Goal: Book appointment/travel/reservation

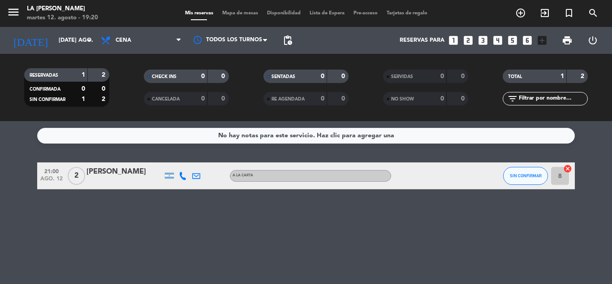
click at [516, 39] on icon "looks_5" at bounding box center [513, 40] width 12 height 12
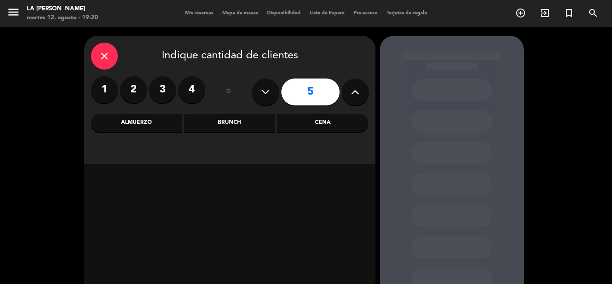
click at [360, 123] on div "Cena" at bounding box center [322, 123] width 91 height 18
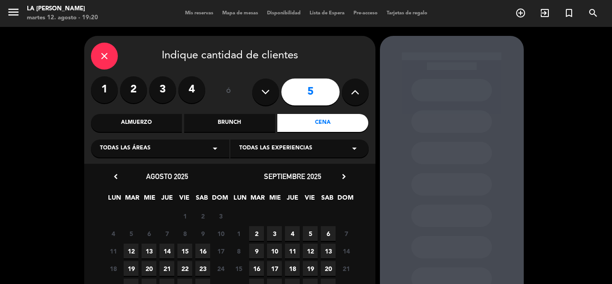
click at [132, 250] on span "12" at bounding box center [131, 250] width 15 height 15
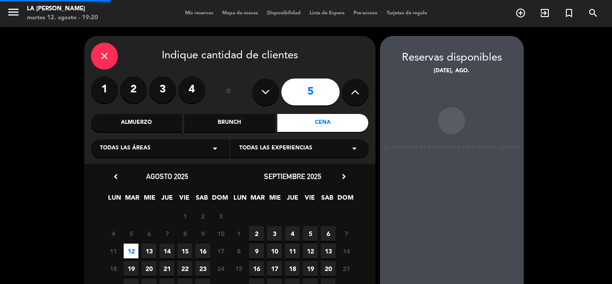
scroll to position [36, 0]
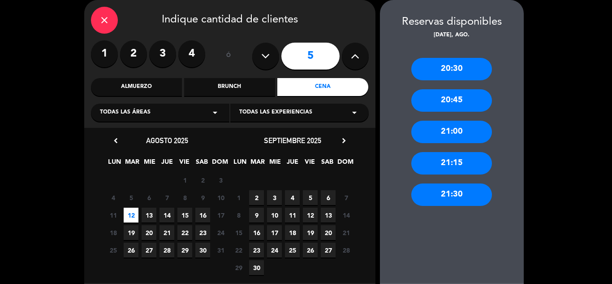
click at [452, 71] on div "20:30" at bounding box center [451, 69] width 81 height 22
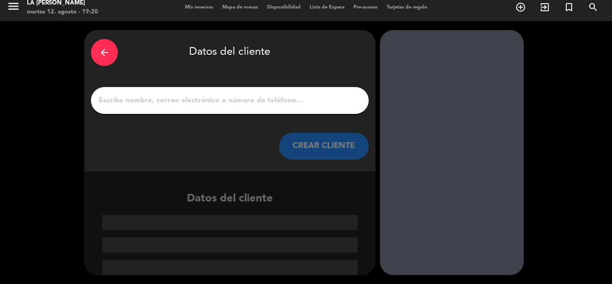
scroll to position [6, 0]
click at [264, 98] on input "1" at bounding box center [230, 100] width 264 height 13
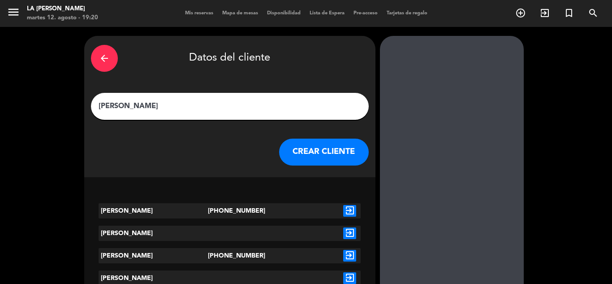
type input "[PERSON_NAME]"
click at [348, 211] on icon "exit_to_app" at bounding box center [349, 211] width 13 height 12
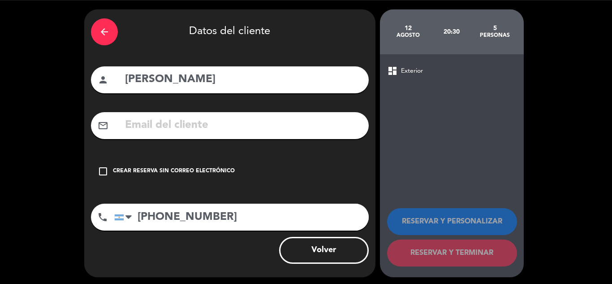
scroll to position [29, 0]
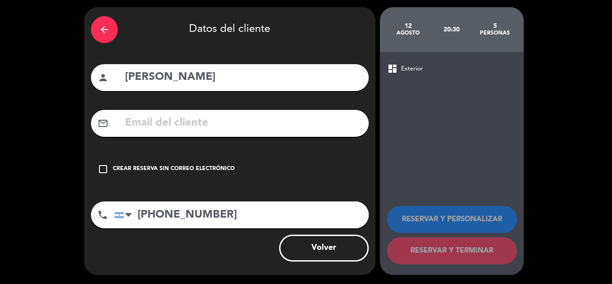
drag, startPoint x: 187, startPoint y: 168, endPoint x: 214, endPoint y: 175, distance: 27.8
click at [187, 168] on div "Crear reserva sin correo electrónico" at bounding box center [174, 168] width 122 height 9
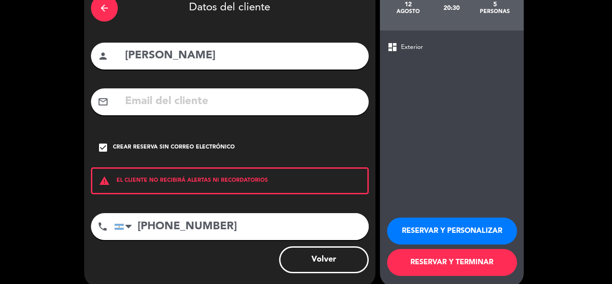
scroll to position [62, 0]
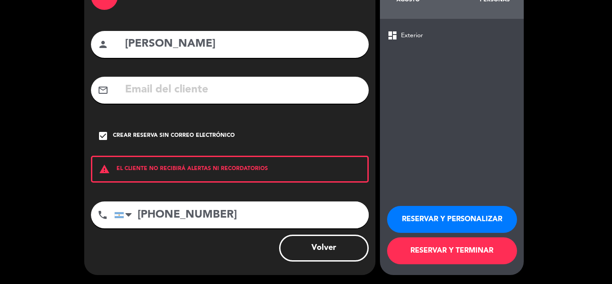
click at [456, 254] on button "RESERVAR Y TERMINAR" at bounding box center [452, 250] width 130 height 27
